Goal: Transaction & Acquisition: Register for event/course

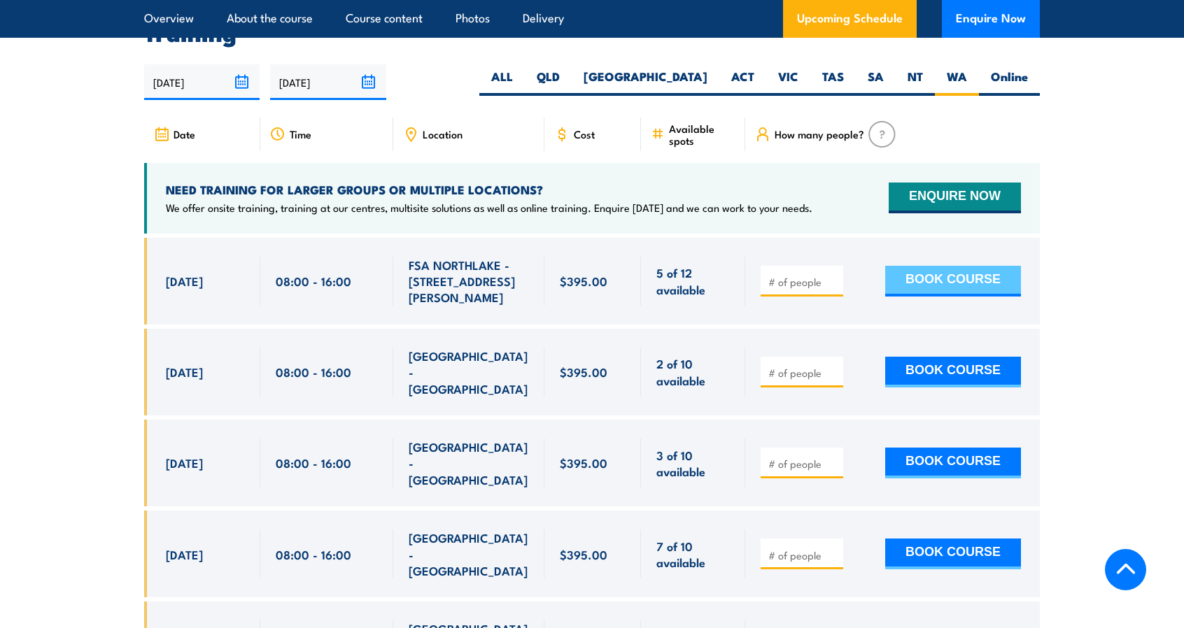
drag, startPoint x: 957, startPoint y: 297, endPoint x: 914, endPoint y: 301, distance: 43.6
click at [957, 297] on button "BOOK COURSE" at bounding box center [953, 281] width 136 height 31
type input "1"
click at [831, 289] on input "1" at bounding box center [803, 282] width 70 height 14
click at [911, 297] on button "BOOK COURSE" at bounding box center [953, 281] width 136 height 31
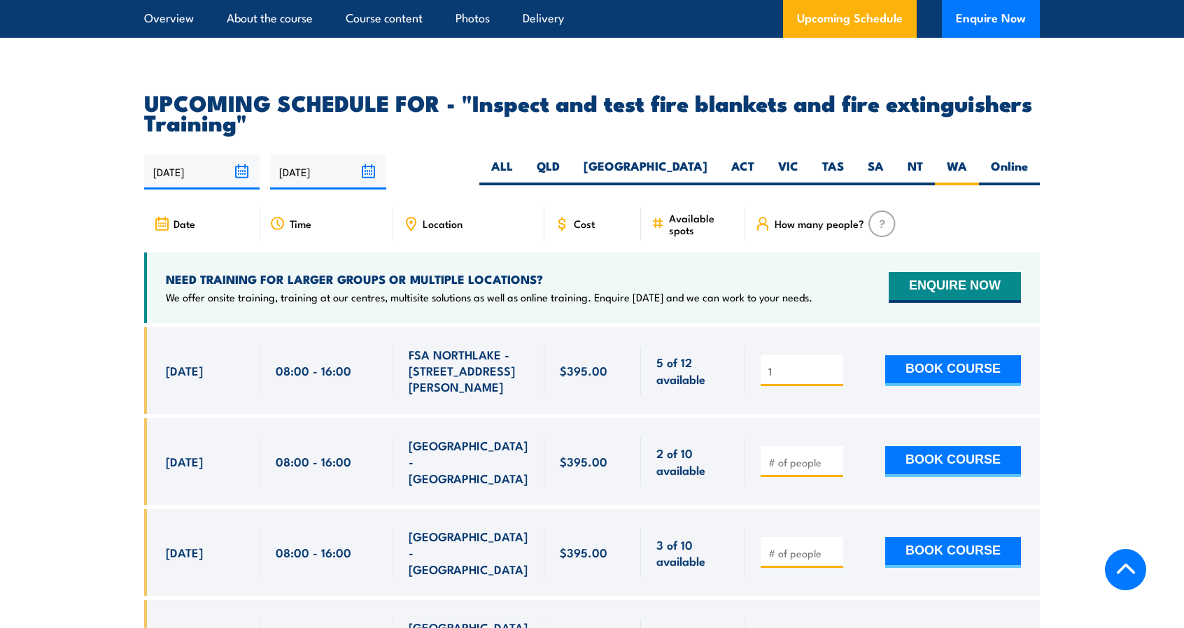
scroll to position [2427, 0]
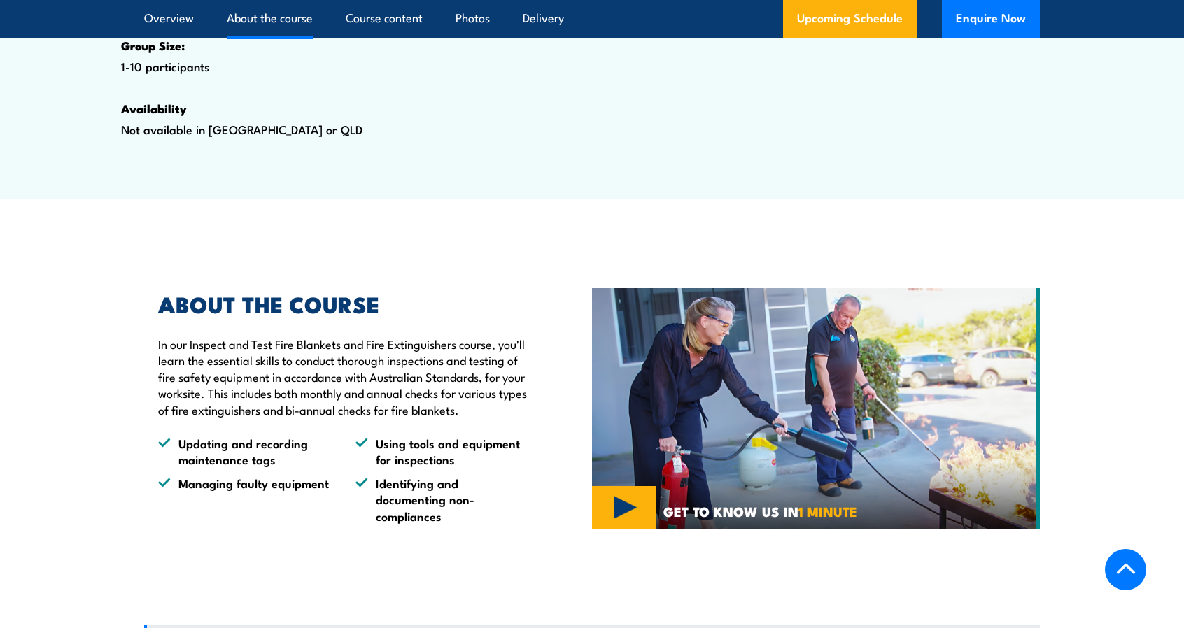
scroll to position [958, 0]
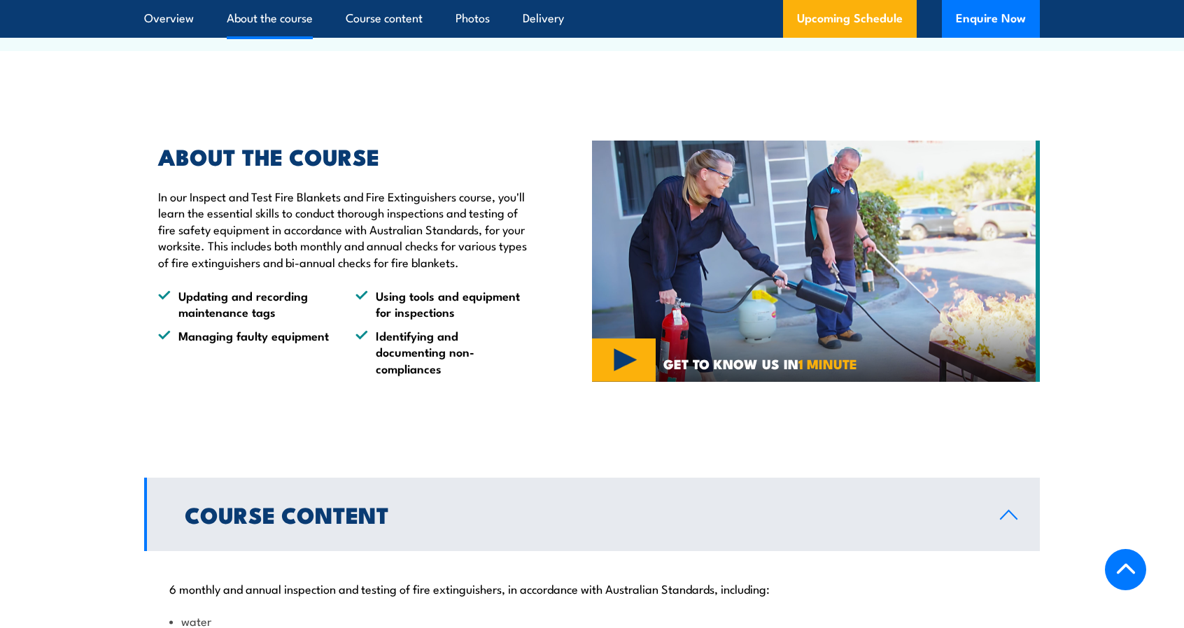
click at [660, 335] on img at bounding box center [816, 262] width 448 height 242
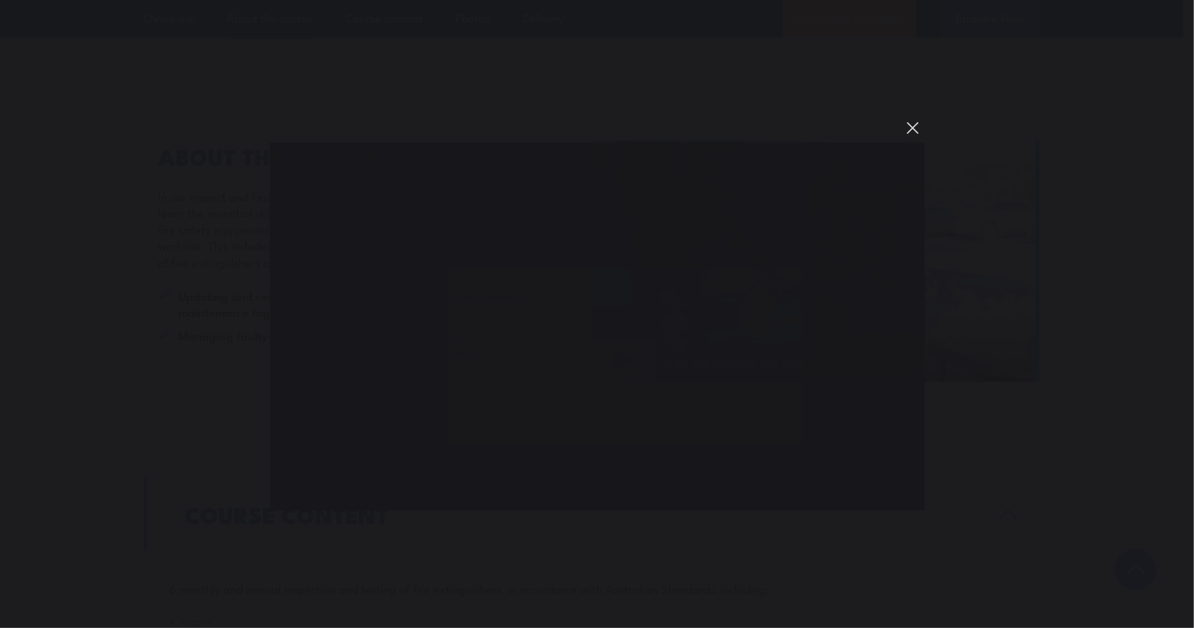
click at [915, 128] on button "You can close this modal content with the ESC key" at bounding box center [913, 128] width 24 height 24
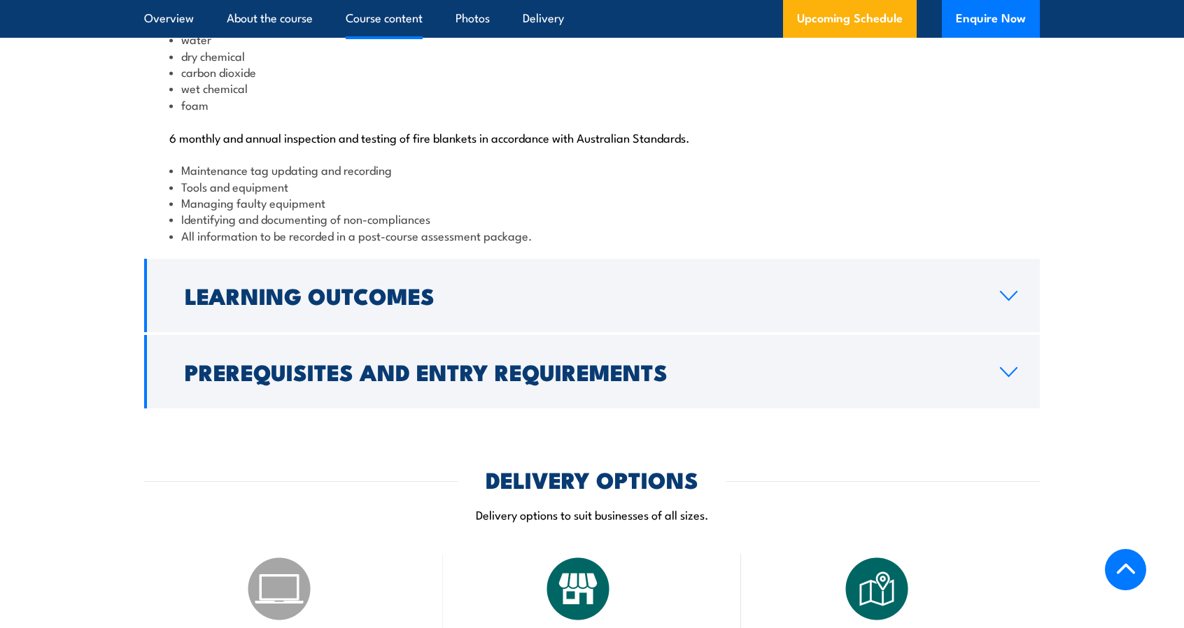
scroll to position [1588, 0]
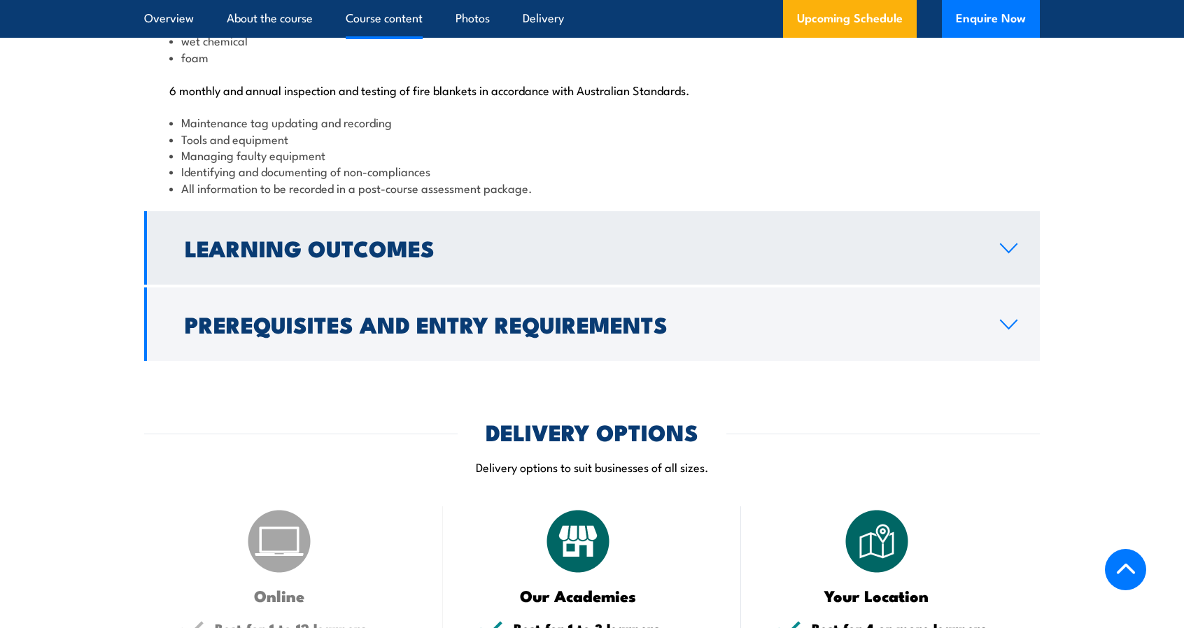
click at [853, 257] on h2 "Learning Outcomes" at bounding box center [581, 248] width 793 height 20
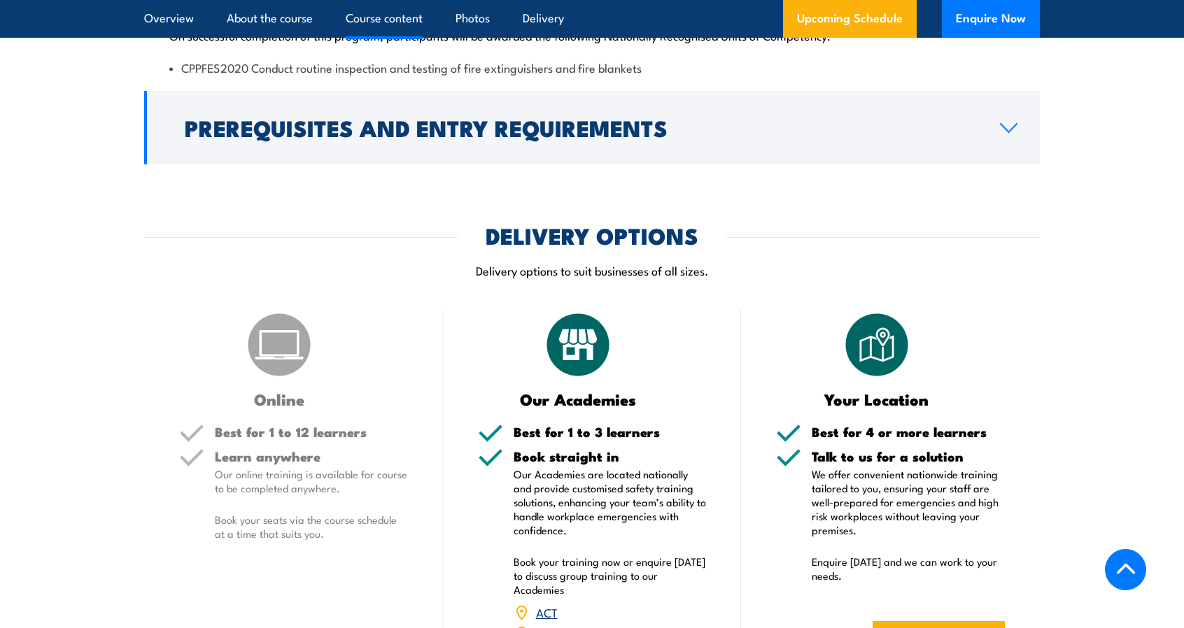
scroll to position [1564, 0]
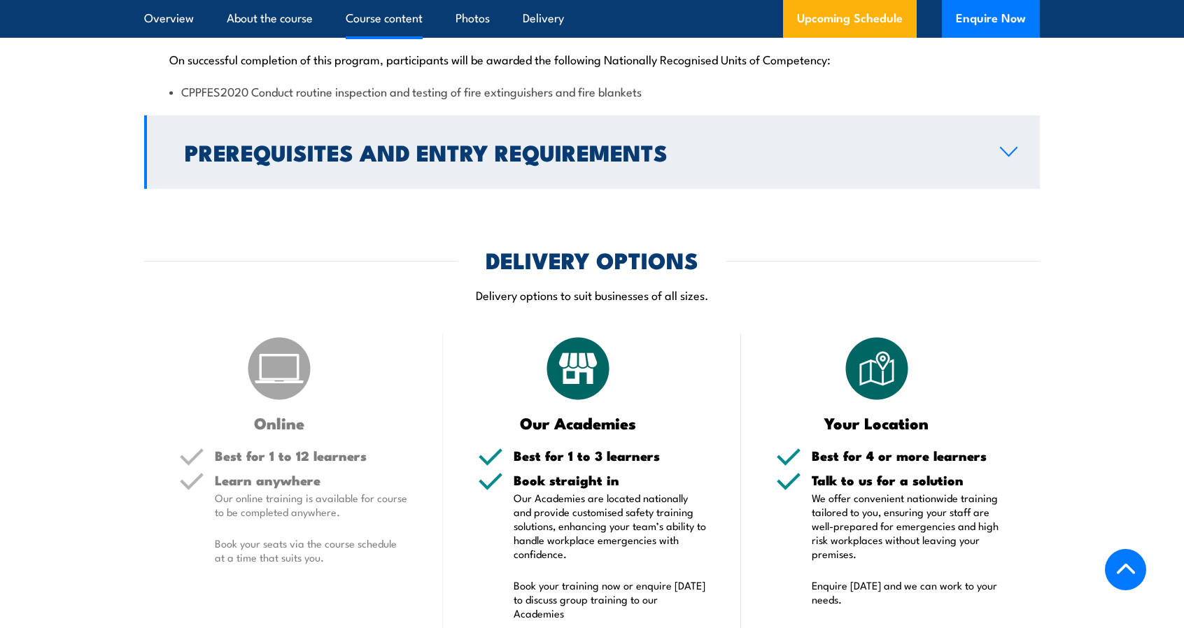
click at [921, 162] on h2 "Prerequisites and Entry Requirements" at bounding box center [581, 152] width 793 height 20
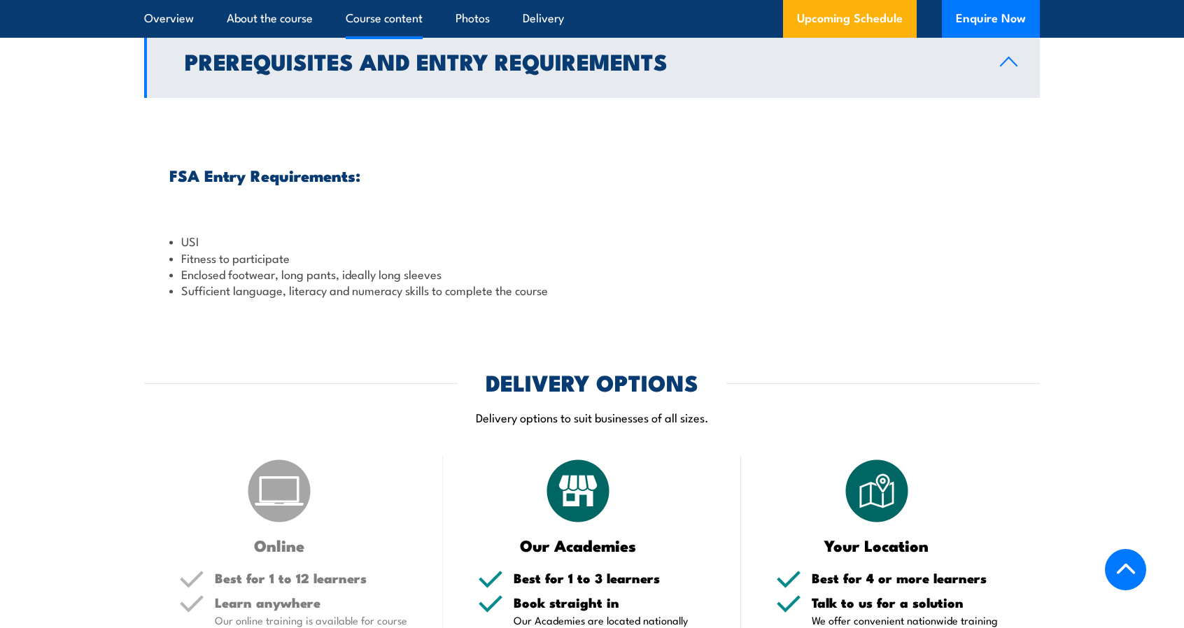
click at [986, 98] on link "Prerequisites and Entry Requirements" at bounding box center [591, 60] width 895 height 73
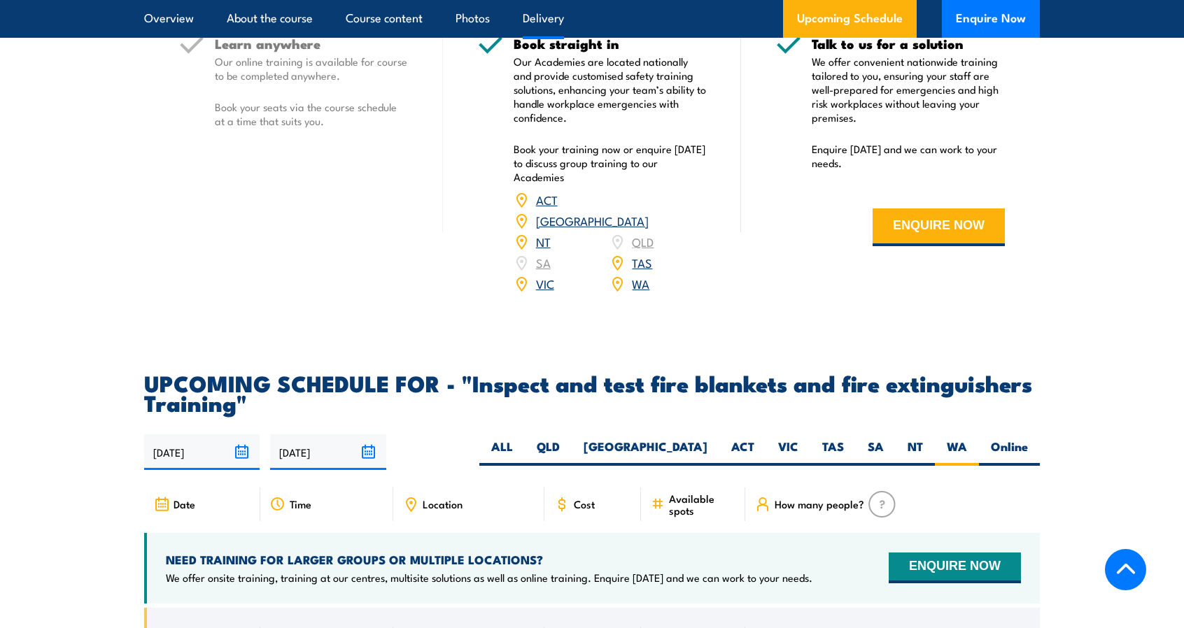
scroll to position [2124, 0]
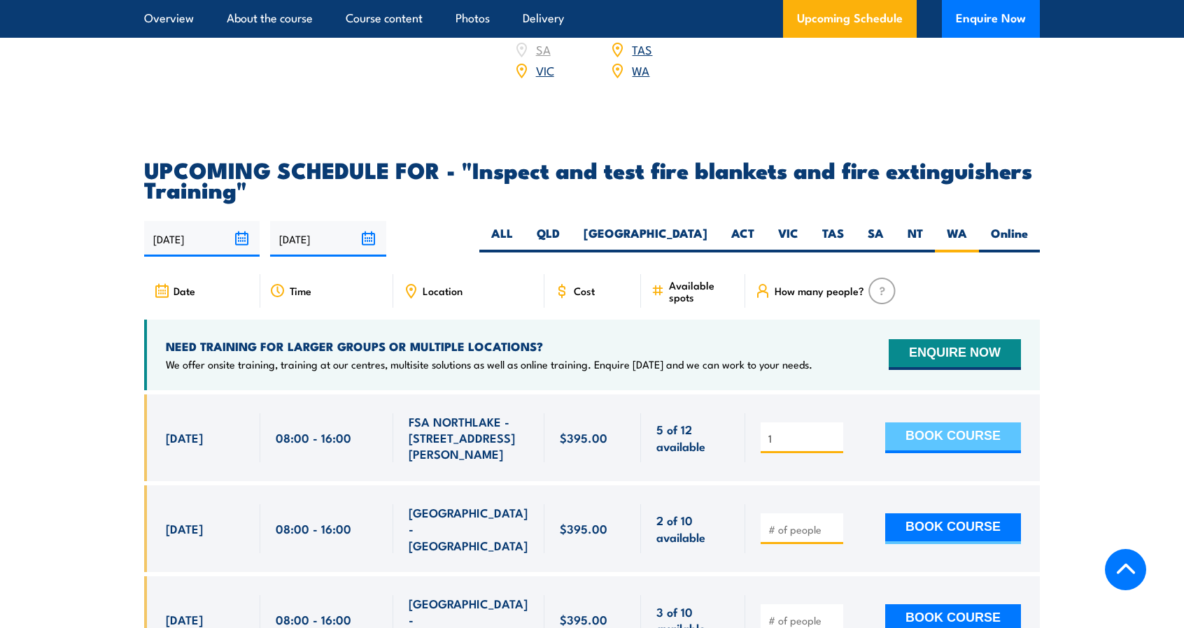
click at [965, 453] on button "BOOK COURSE" at bounding box center [953, 437] width 136 height 31
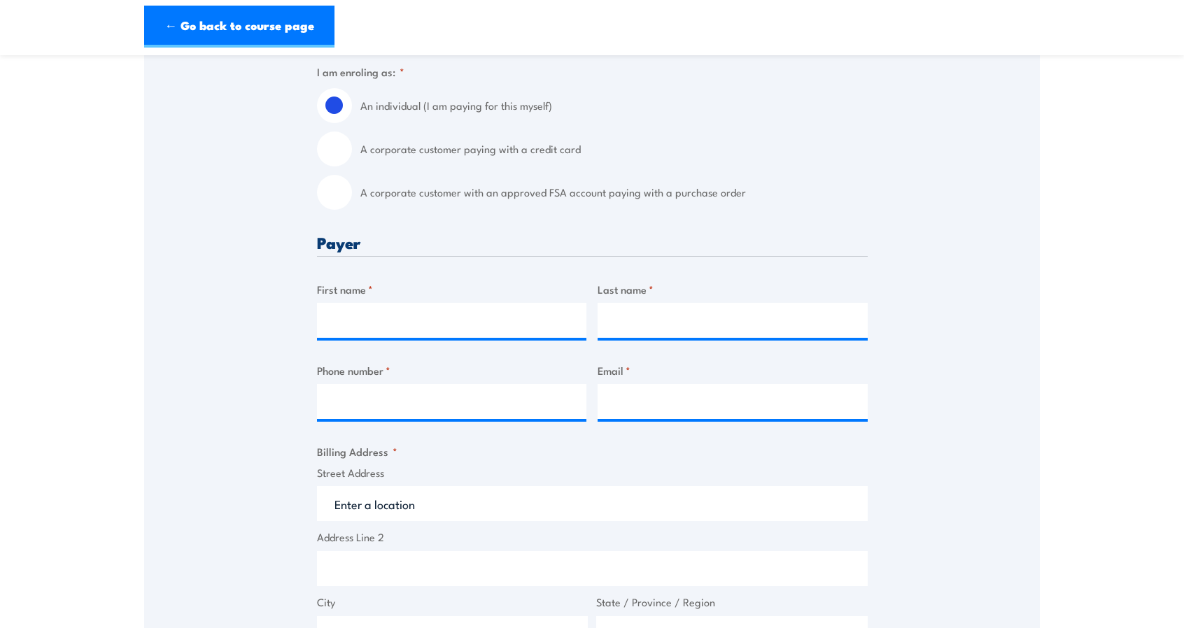
scroll to position [420, 0]
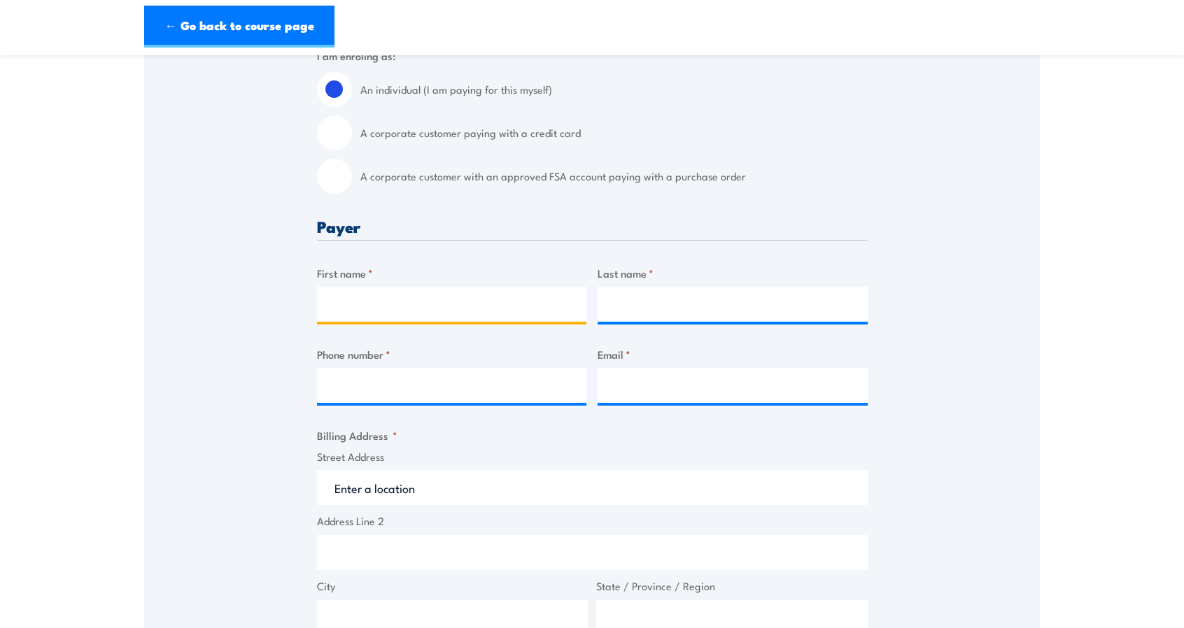
click at [480, 308] on input "First name *" at bounding box center [452, 304] width 270 height 35
type input "Daniel"
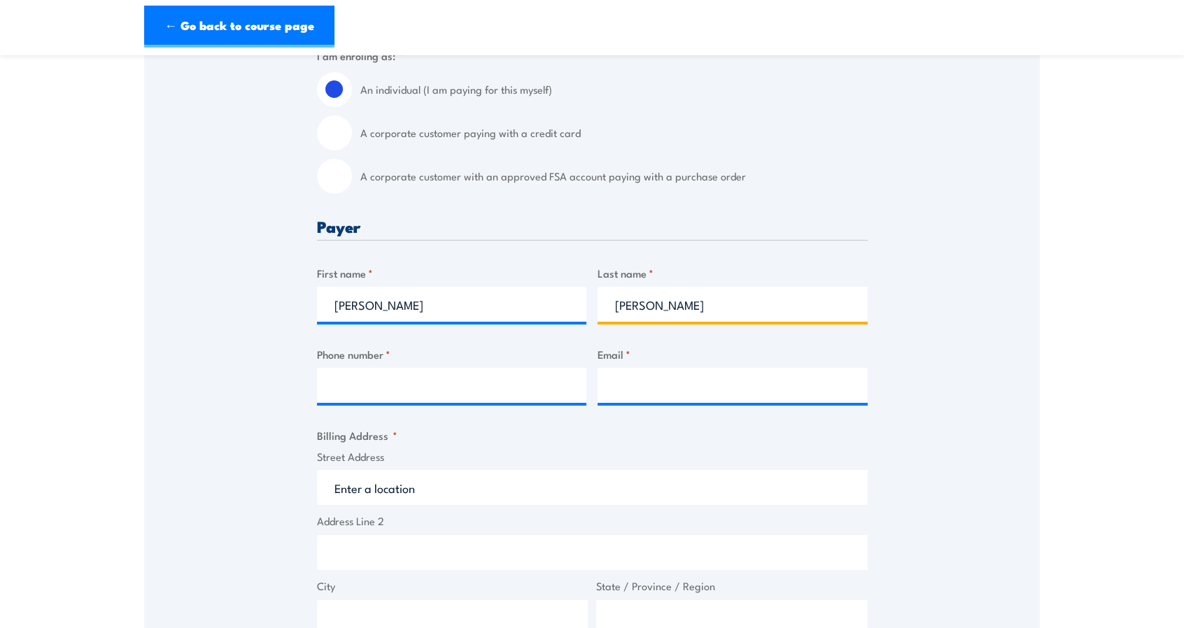
type input "Franks"
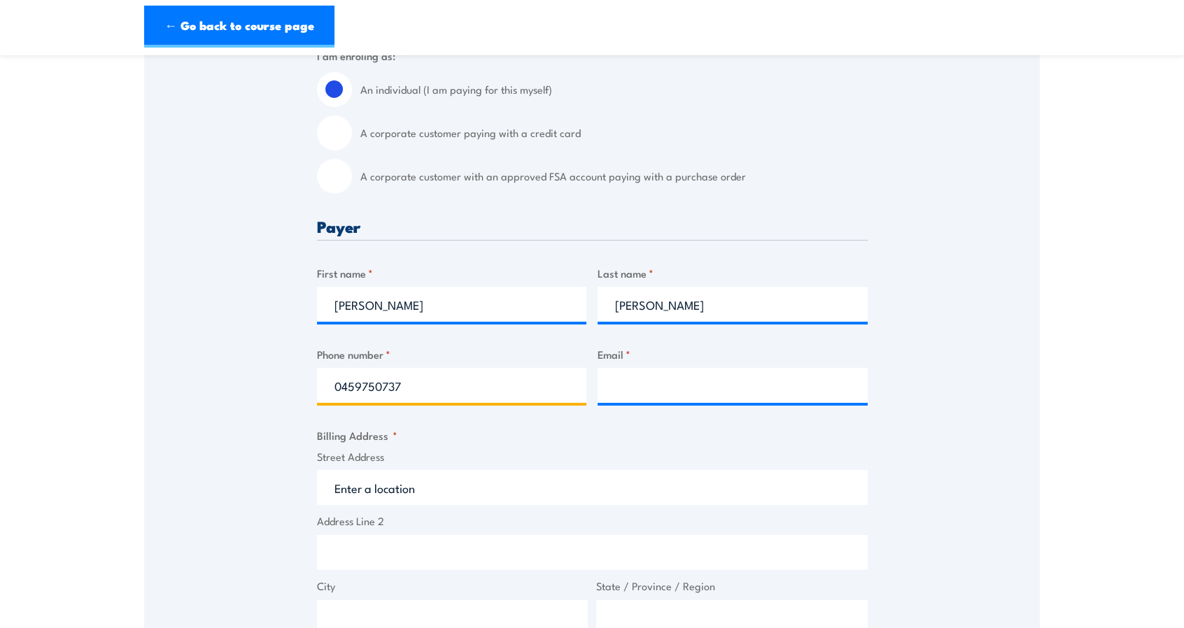
type input "0459750737"
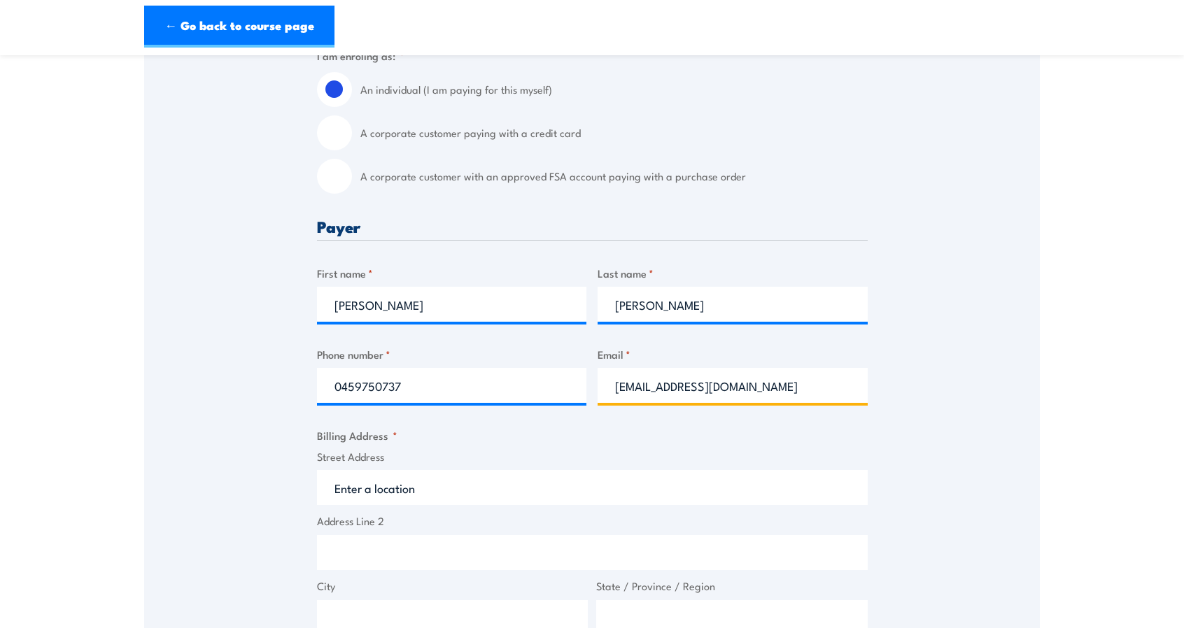
type input "dannyshanks@gmail.com"
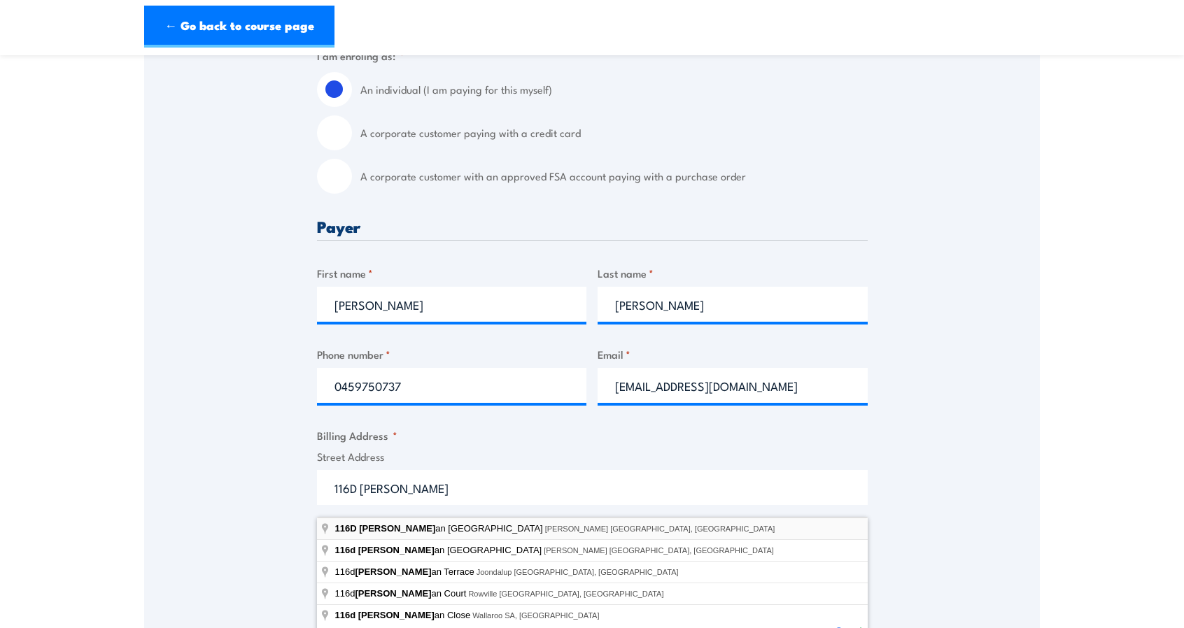
type input "116D Barbican Street East, Shelley WA, Australia"
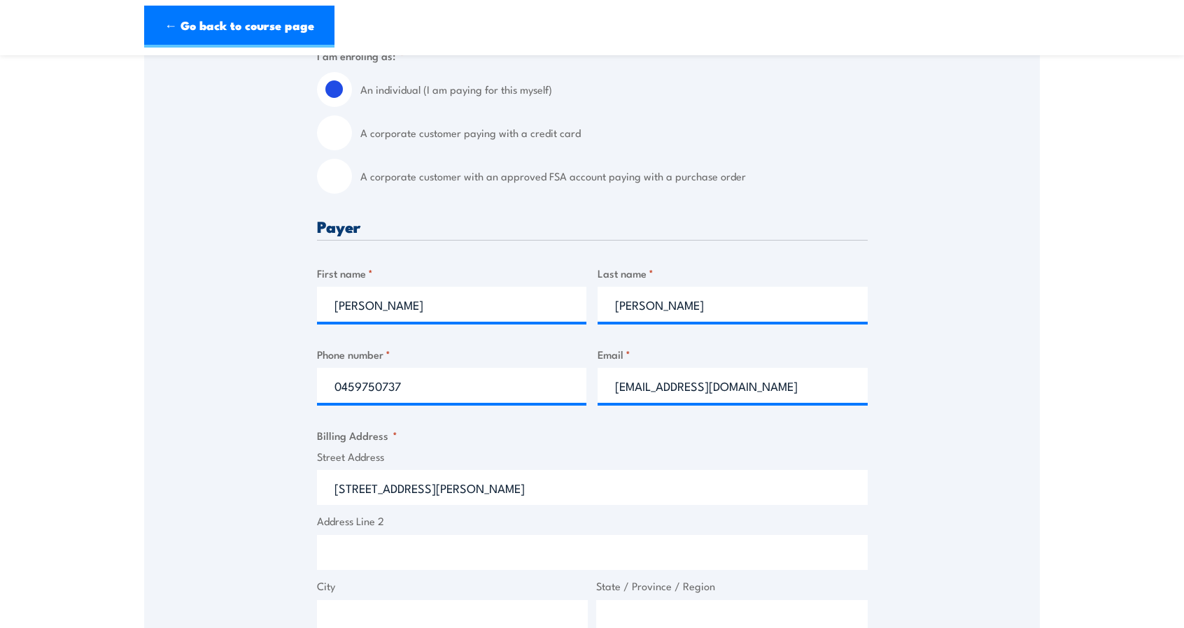
type input "116D Barbican St E"
type input "Shelley"
type input "Western Australia"
type input "6148"
select select "Australia"
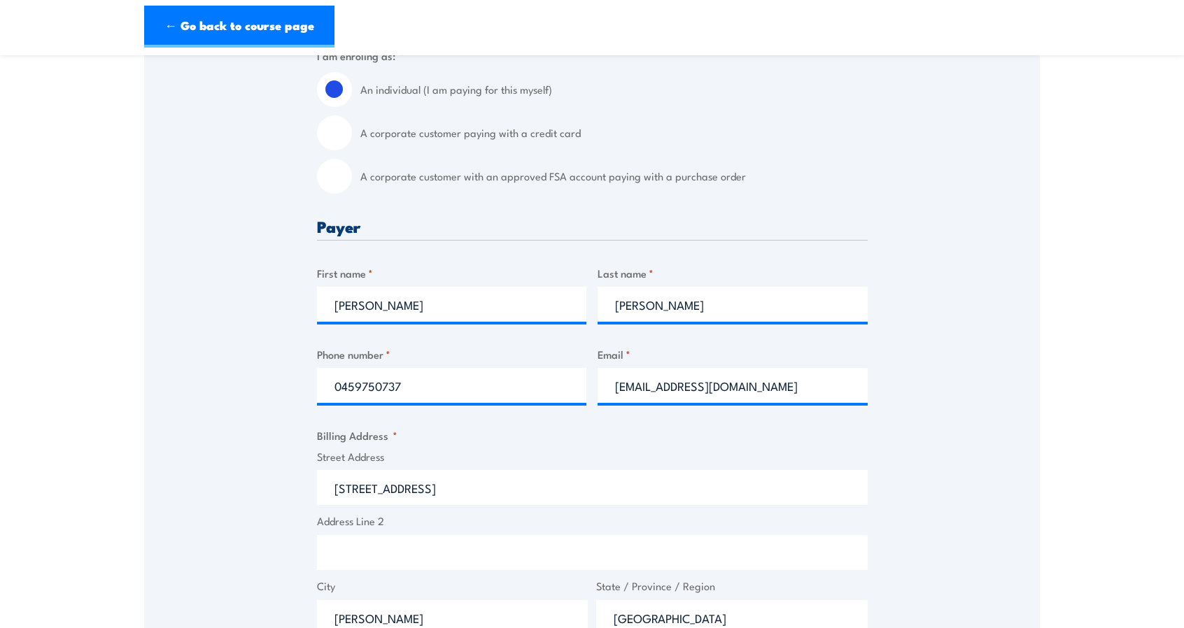
scroll to position [769, 0]
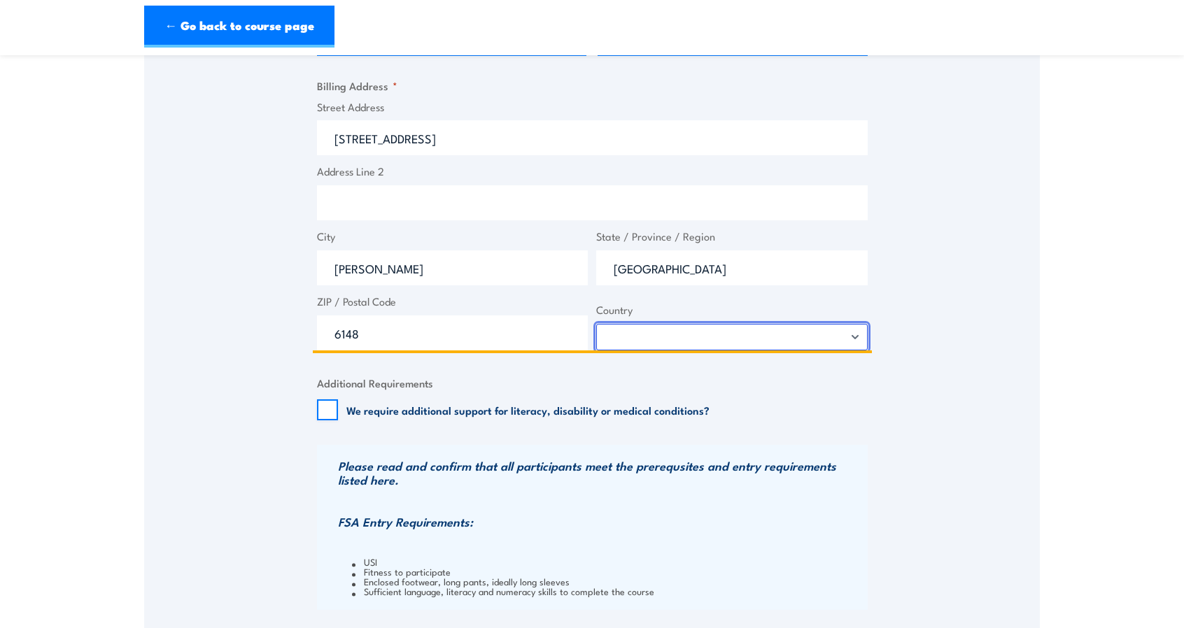
click at [717, 342] on select "Afghanistan Albania Algeria American Samoa Andorra Angola Anguilla Antarctica A…" at bounding box center [731, 337] width 271 height 27
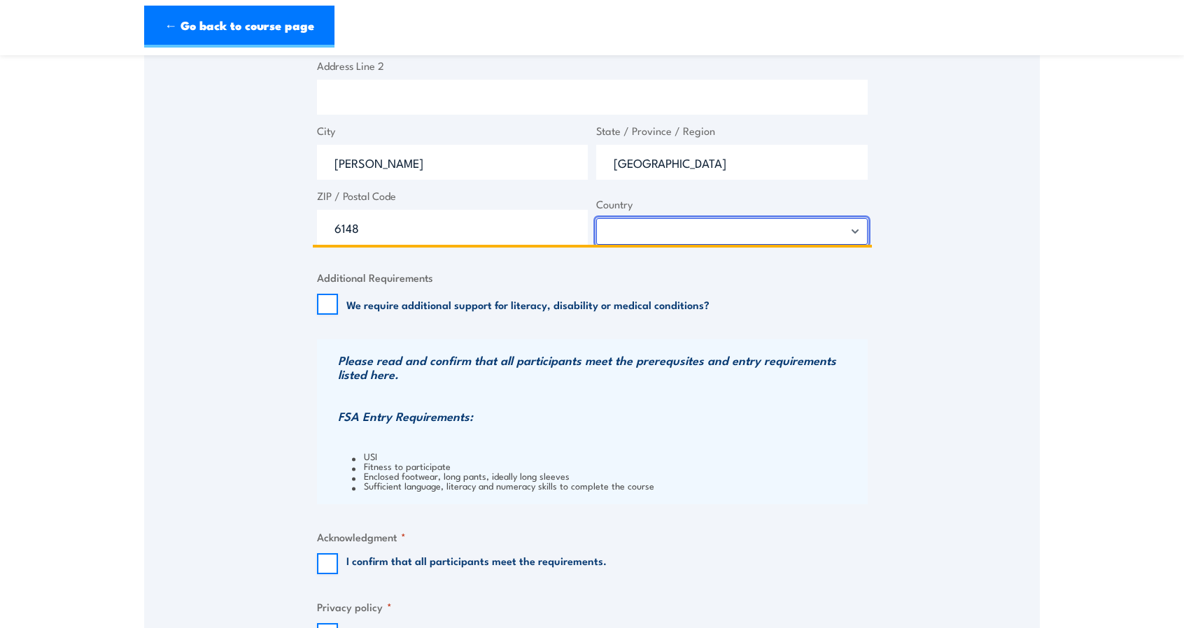
scroll to position [979, 0]
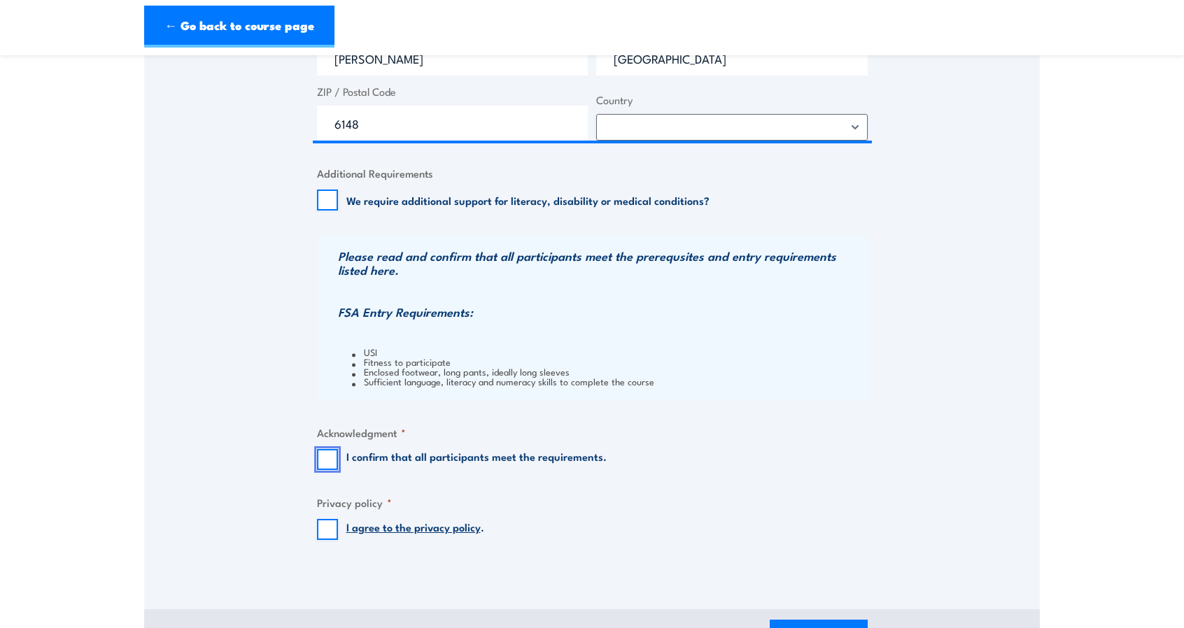
click at [330, 468] on input "I confirm that all participants meet the requirements." at bounding box center [327, 459] width 21 height 21
checkbox input "true"
click at [324, 540] on input "I agree to the privacy policy ." at bounding box center [327, 529] width 21 height 21
checkbox input "true"
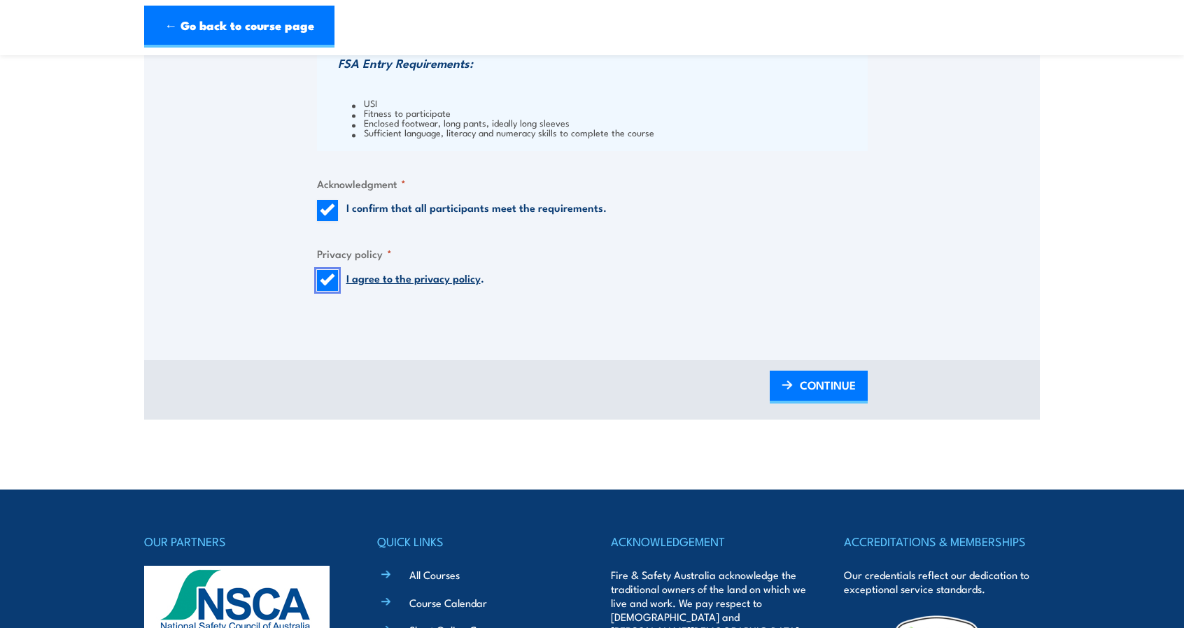
scroll to position [1399, 0]
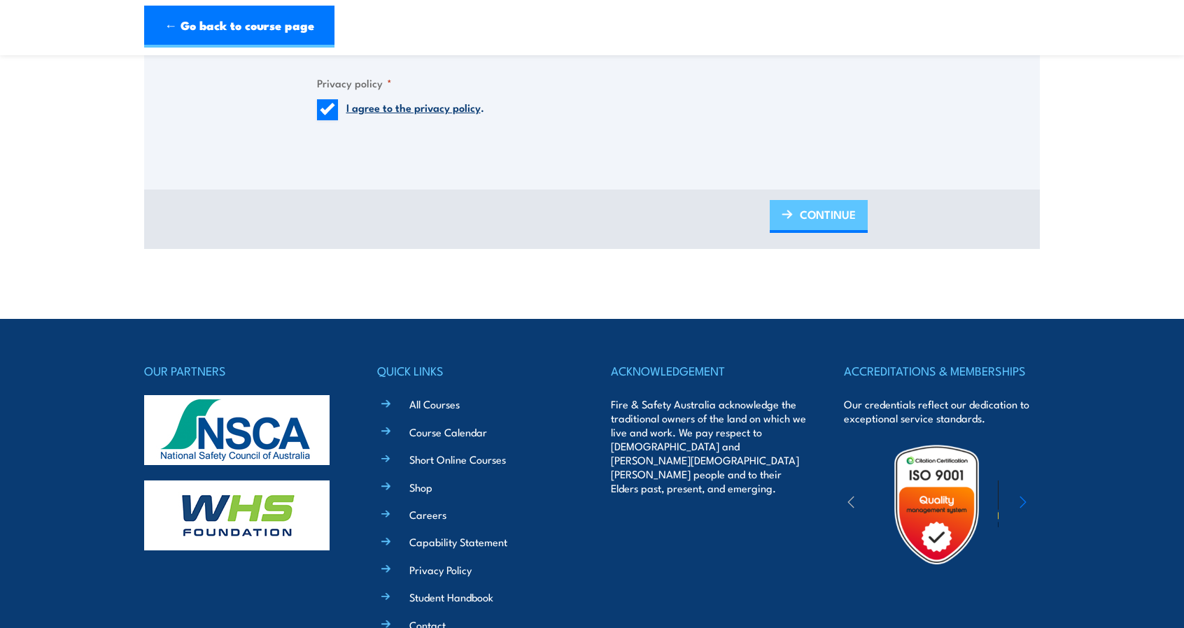
click at [841, 225] on span "CONTINUE" at bounding box center [828, 214] width 56 height 37
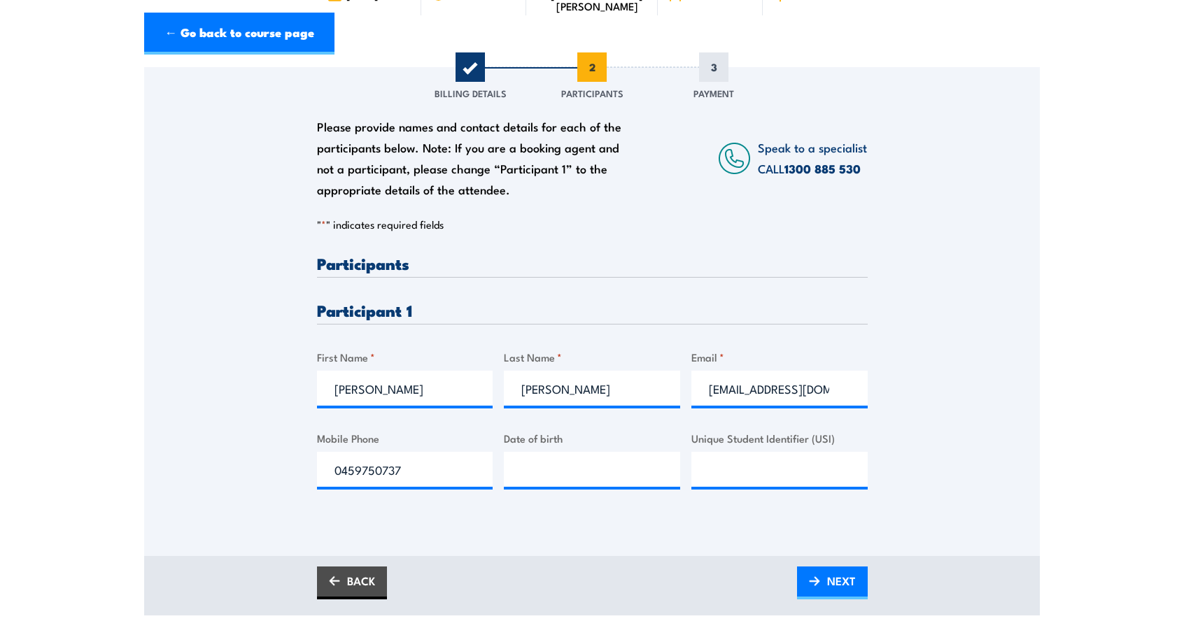
scroll to position [280, 0]
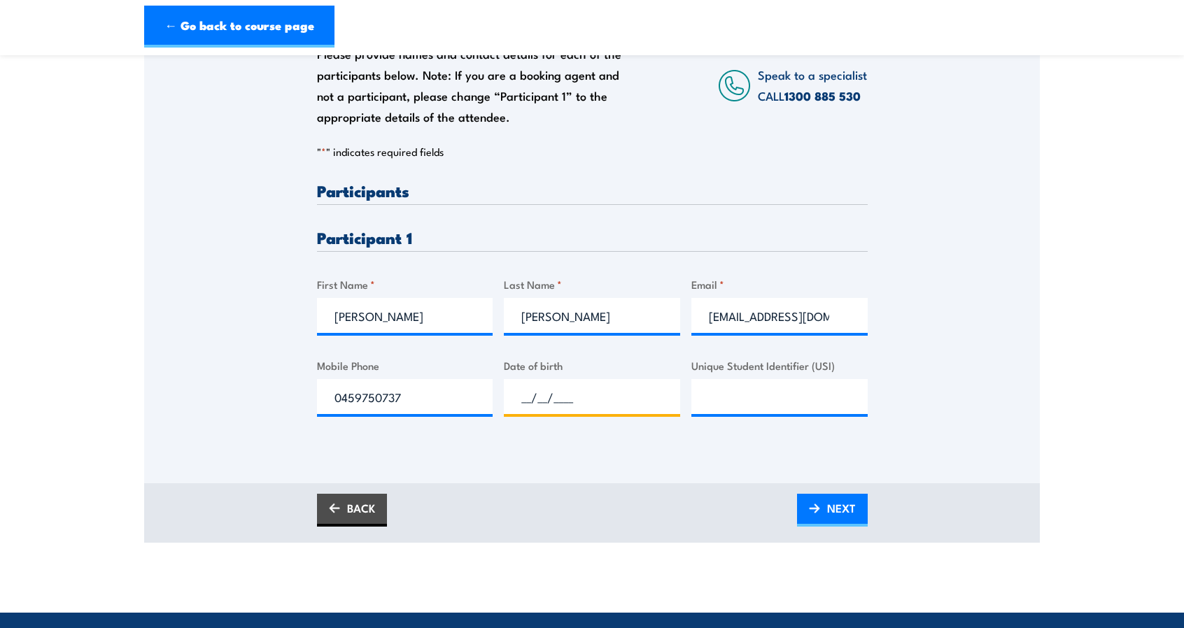
click at [578, 408] on input "__/__/____" at bounding box center [592, 396] width 176 height 35
type input "13/10/1981"
drag, startPoint x: 697, startPoint y: 383, endPoint x: 808, endPoint y: 376, distance: 110.8
click at [808, 374] on label "Unique Student Identifier (USI)" at bounding box center [779, 365] width 176 height 16
click at [714, 411] on input "Unique Student Identifier (USI)" at bounding box center [779, 396] width 176 height 35
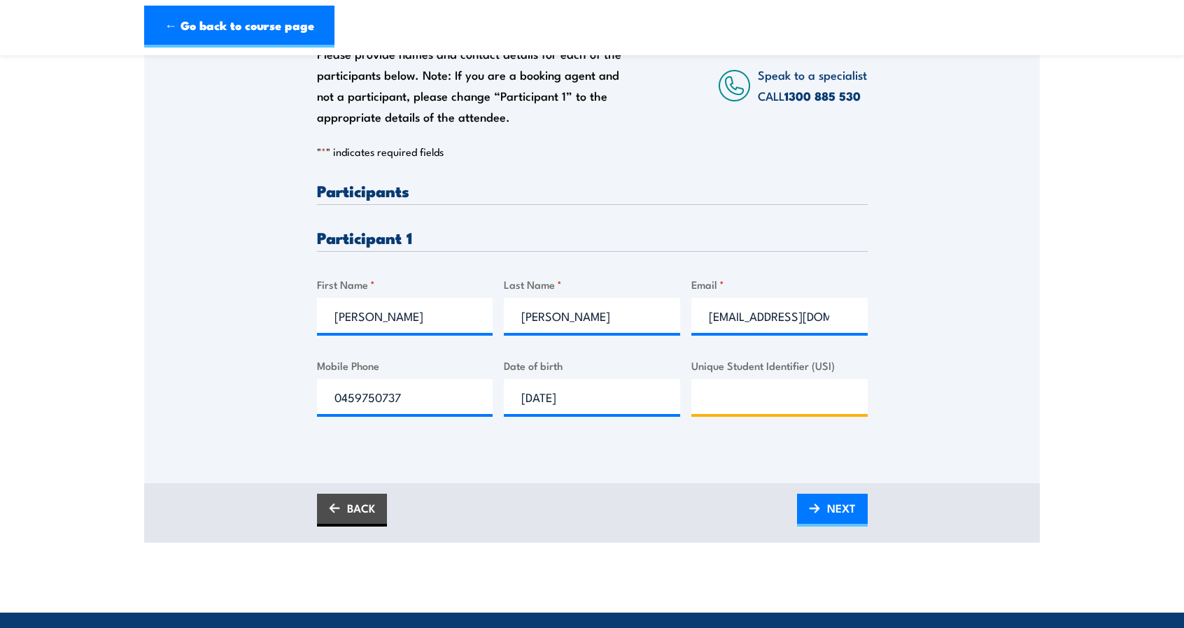
paste input "GE3KX32QWU"
type input "GE3KX32QWU"
click at [848, 516] on span "NEXT" at bounding box center [841, 508] width 29 height 37
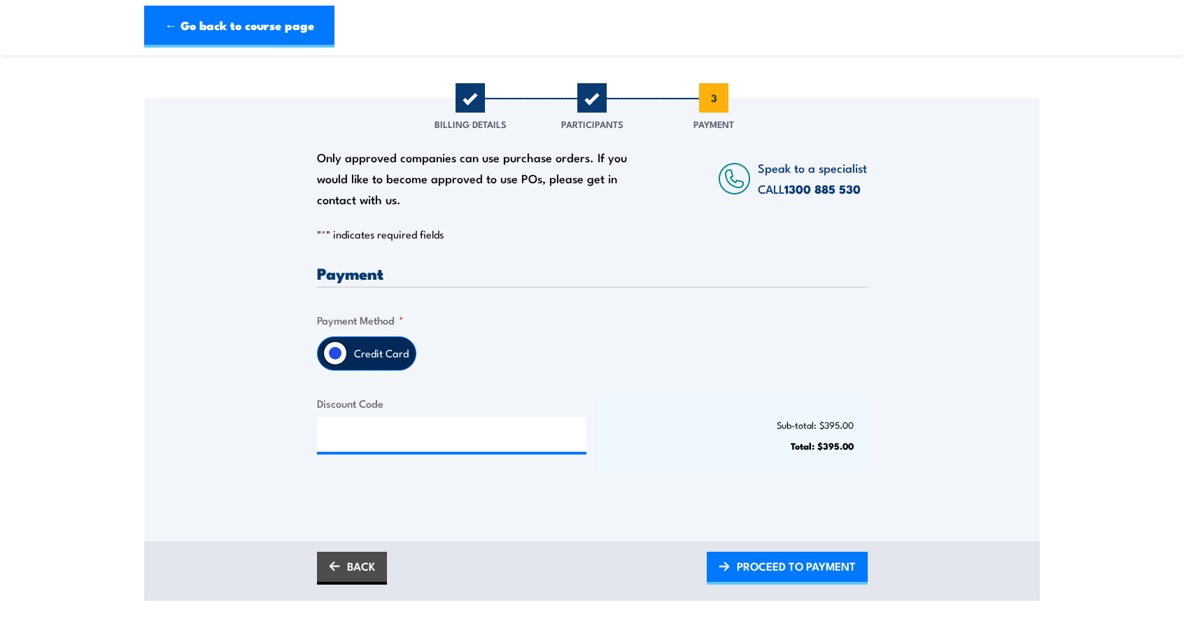
scroll to position [350, 0]
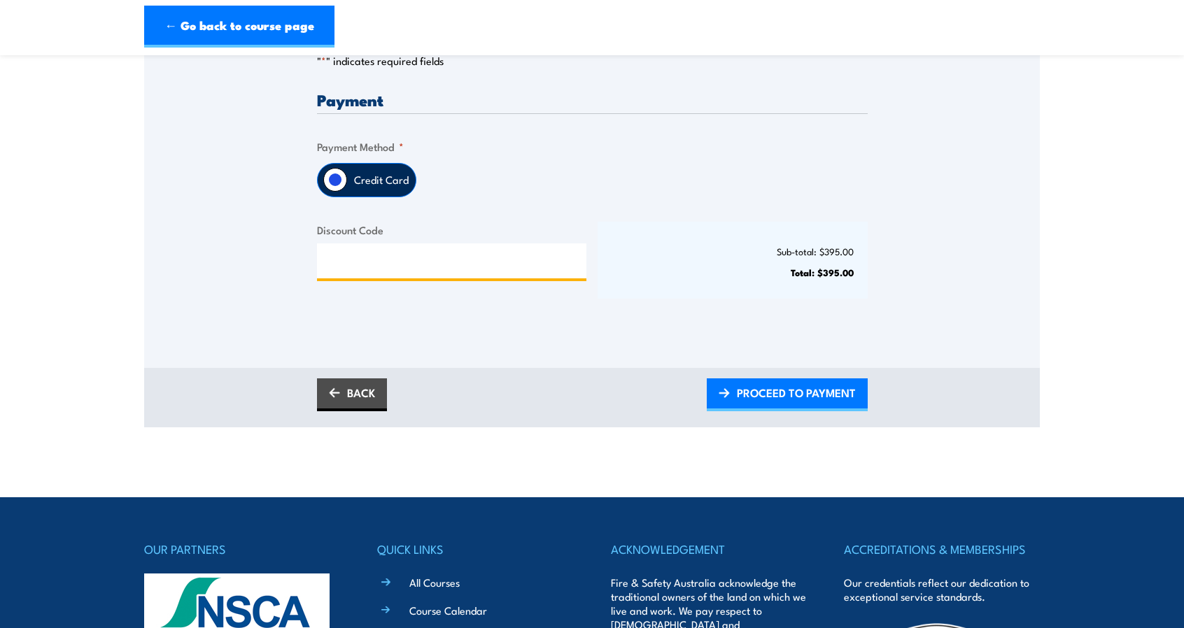
click at [392, 273] on input "Discount Code" at bounding box center [452, 260] width 270 height 35
paste input "AWFA10"
type input "AWFA10"
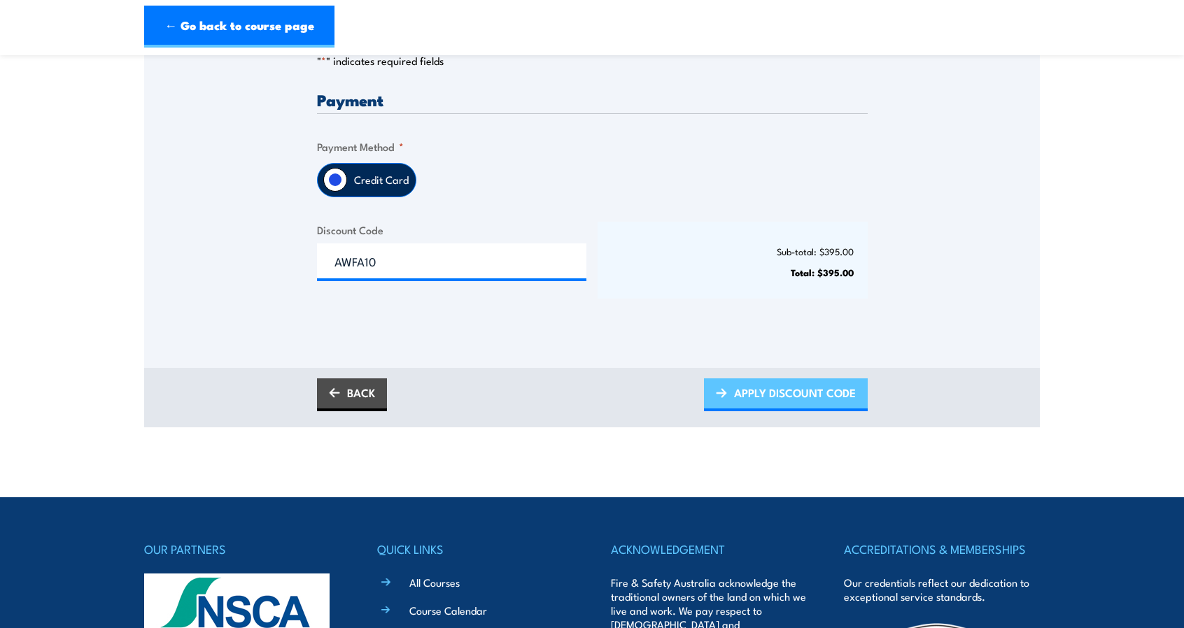
click at [786, 407] on span "APPLY DISCOUNT CODE" at bounding box center [795, 392] width 122 height 37
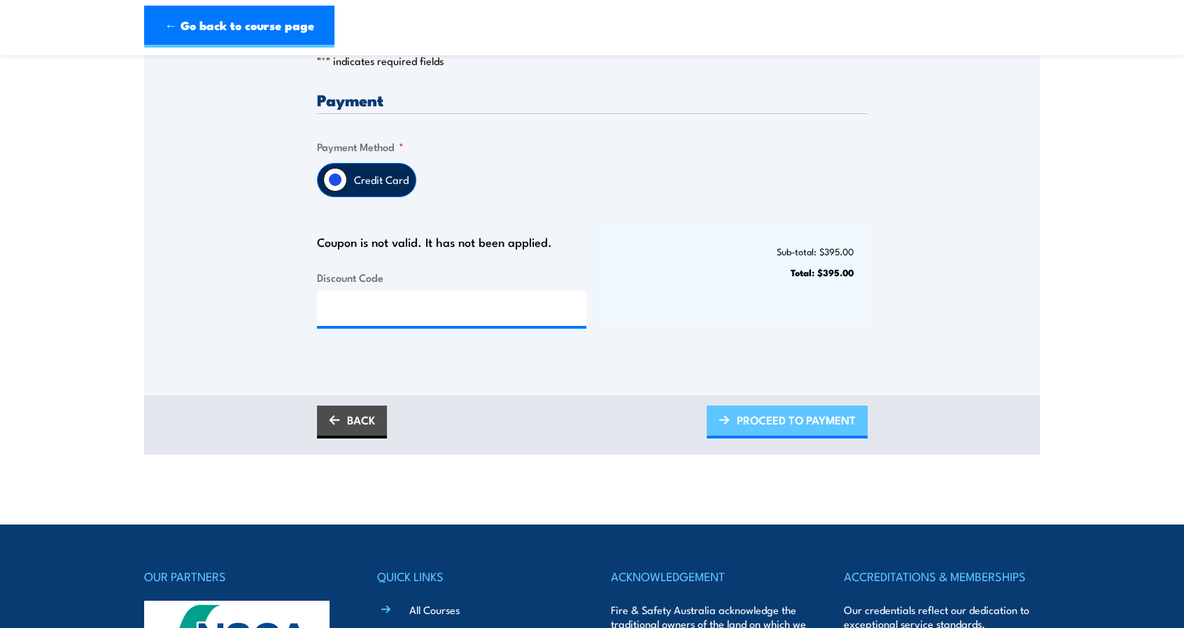
click at [777, 436] on span "PROCEED TO PAYMENT" at bounding box center [796, 420] width 119 height 37
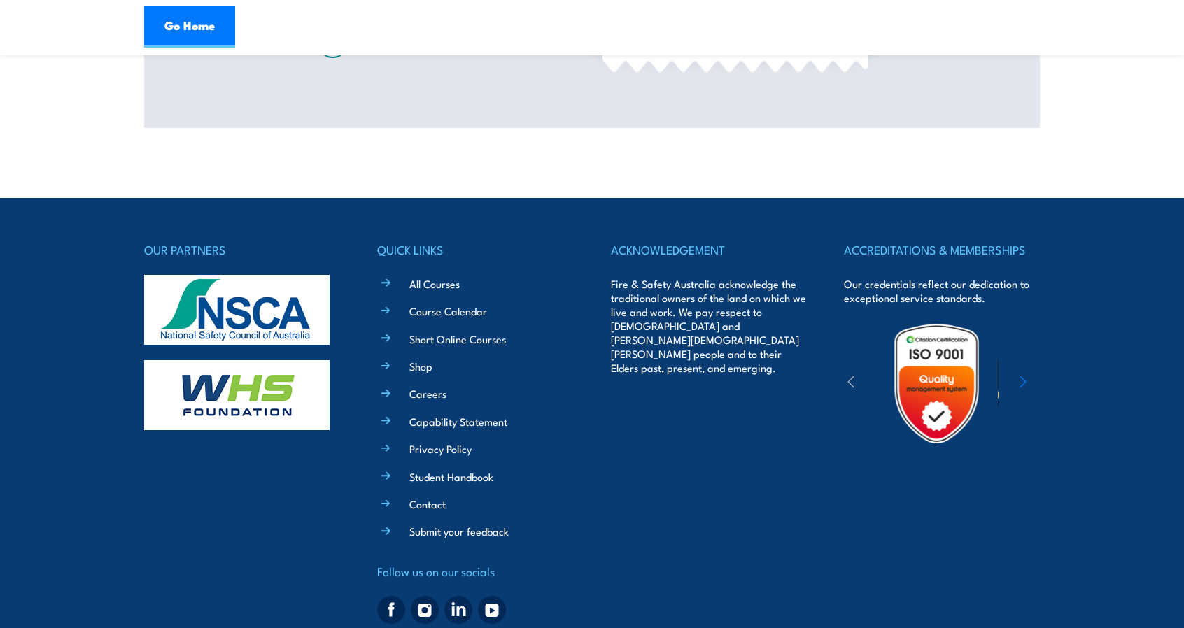
scroll to position [733, 0]
